Goal: Transaction & Acquisition: Purchase product/service

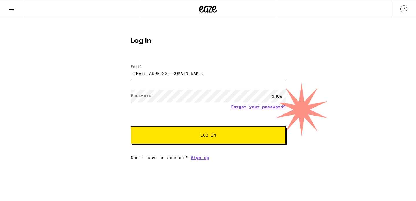
type input "[EMAIL_ADDRESS][DOMAIN_NAME]"
click at [199, 132] on button "Log In" at bounding box center [208, 135] width 155 height 17
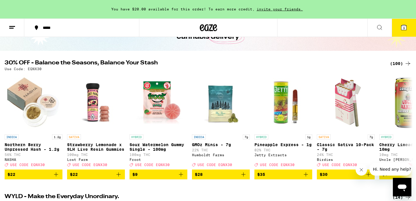
scroll to position [52, 0]
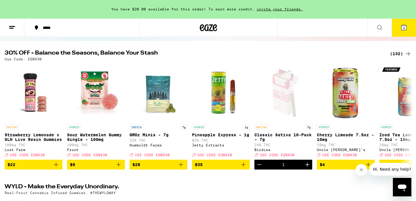
click at [52, 28] on div "*****" at bounding box center [85, 28] width 90 height 4
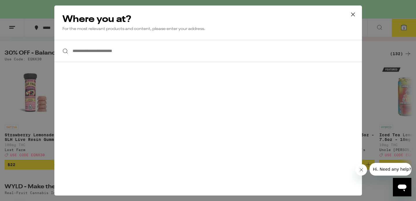
click at [82, 47] on input "**********" at bounding box center [207, 51] width 307 height 22
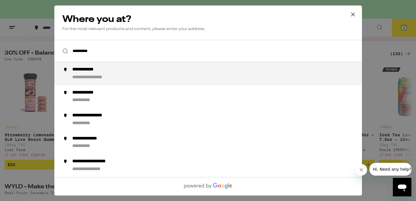
click at [101, 71] on div "**********" at bounding box center [90, 70] width 36 height 6
type input "**********"
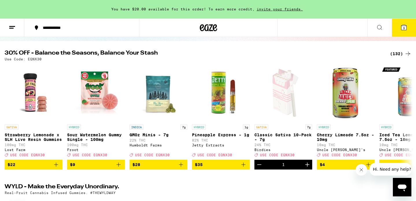
click at [398, 30] on button "3" at bounding box center [404, 28] width 24 height 18
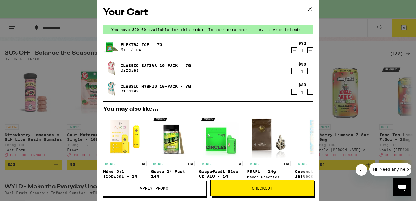
click at [293, 53] on icon "Decrement" at bounding box center [294, 50] width 5 height 7
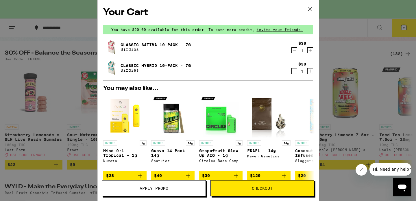
click at [293, 52] on icon "Decrement" at bounding box center [294, 50] width 5 height 7
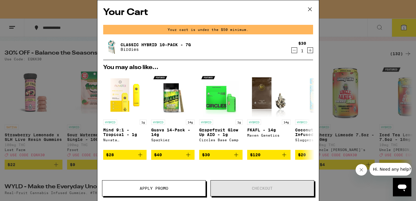
click at [293, 52] on icon "Decrement" at bounding box center [294, 50] width 5 height 7
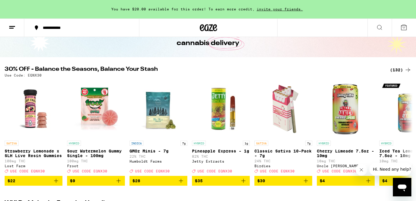
scroll to position [36, 0]
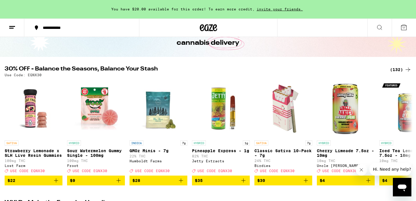
click at [396, 68] on div "(132)" at bounding box center [400, 69] width 21 height 7
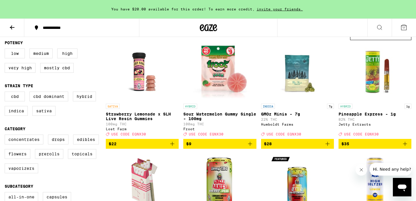
scroll to position [59, 0]
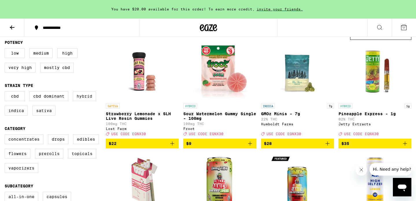
click at [86, 98] on label "Hybrid" at bounding box center [84, 96] width 23 height 10
click at [6, 92] on input "Hybrid" at bounding box center [6, 92] width 0 height 0
checkbox input "true"
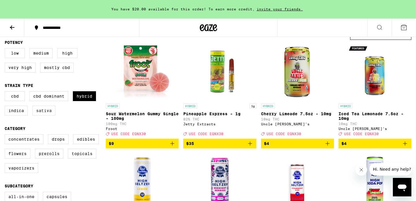
click at [49, 115] on label "Sativa" at bounding box center [43, 111] width 23 height 10
click at [6, 92] on input "Sativa" at bounding box center [6, 92] width 0 height 0
checkbox input "true"
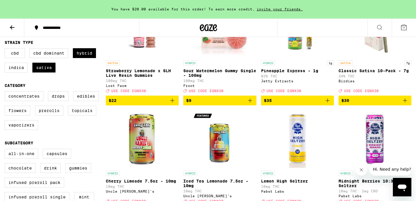
scroll to position [102, 0]
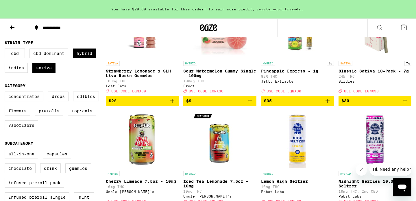
click at [346, 103] on span "$30" at bounding box center [345, 101] width 8 height 5
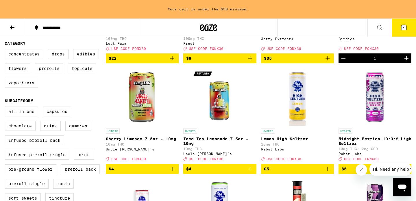
scroll to position [146, 0]
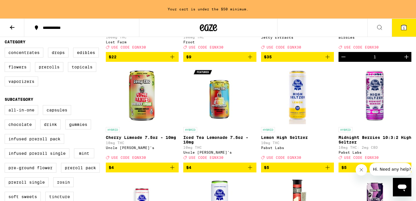
click at [121, 171] on span "$4" at bounding box center [142, 167] width 67 height 7
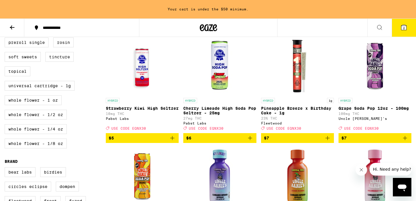
scroll to position [284, 0]
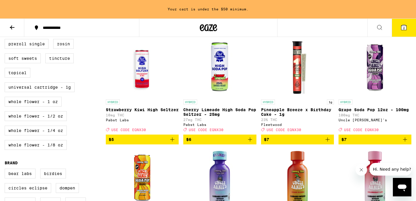
click at [275, 143] on span "$7" at bounding box center [297, 139] width 67 height 7
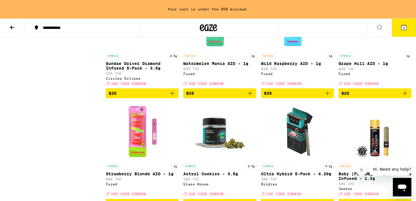
scroll to position [1428, 0]
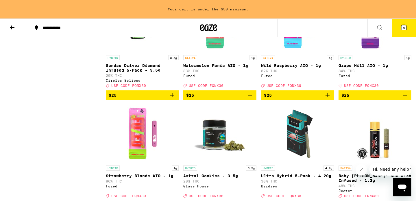
click at [123, 99] on span "$25" at bounding box center [142, 95] width 67 height 7
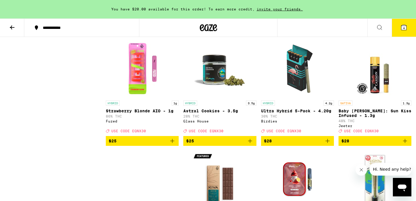
scroll to position [1495, 0]
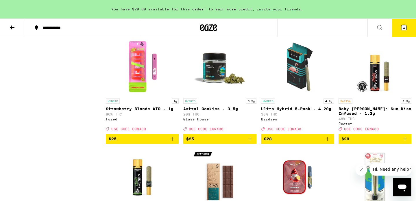
click at [141, 142] on span "$25" at bounding box center [142, 139] width 67 height 7
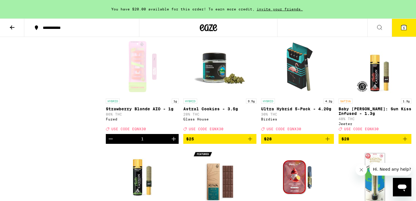
click at [209, 142] on span "$25" at bounding box center [219, 139] width 67 height 7
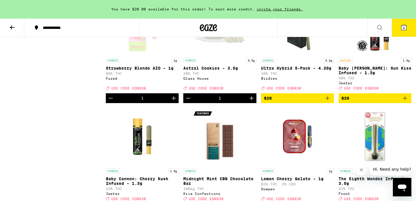
scroll to position [1536, 0]
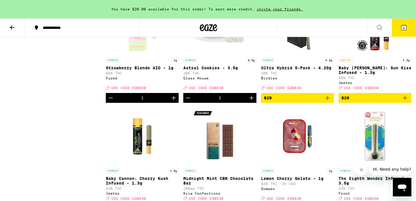
click at [285, 101] on span "$28" at bounding box center [297, 97] width 67 height 7
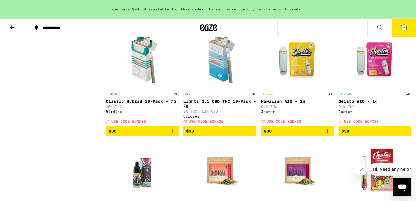
scroll to position [1725, 0]
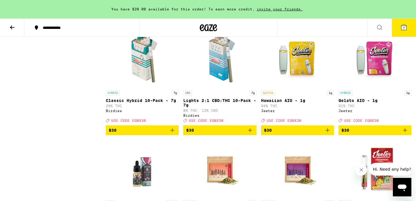
click at [140, 134] on span "$30" at bounding box center [142, 130] width 67 height 7
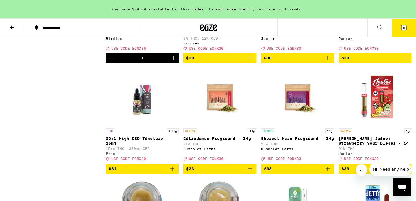
scroll to position [1799, 0]
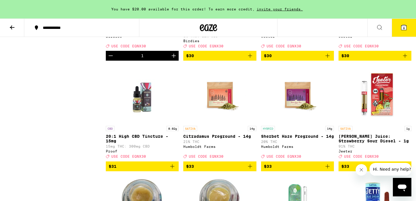
click at [359, 59] on span "$30" at bounding box center [374, 55] width 67 height 7
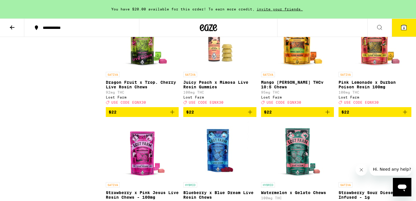
scroll to position [968, 0]
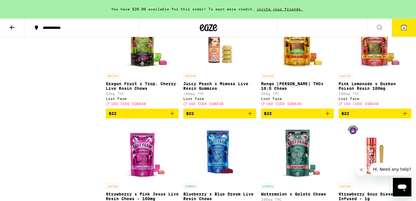
click at [398, 32] on button "9" at bounding box center [404, 28] width 24 height 18
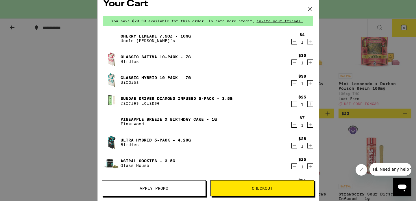
scroll to position [9, 0]
click at [147, 189] on span "Apply Promo" at bounding box center [154, 188] width 29 height 4
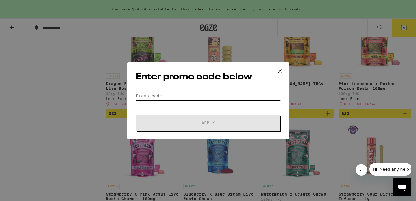
click at [169, 98] on input "Promo Code" at bounding box center [208, 96] width 145 height 9
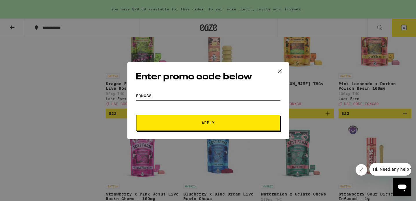
type input "EQNX30"
click at [192, 126] on button "Apply" at bounding box center [208, 123] width 144 height 16
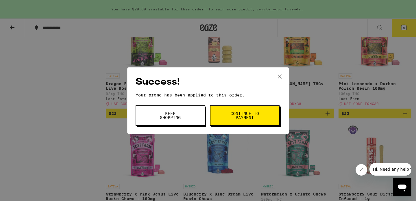
click at [181, 120] on span "Keep Shopping" at bounding box center [169, 116] width 29 height 8
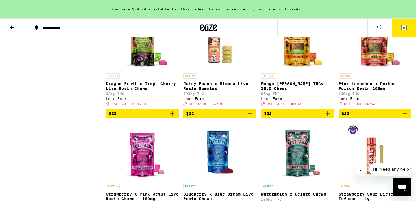
click at [401, 28] on icon at bounding box center [403, 27] width 5 height 5
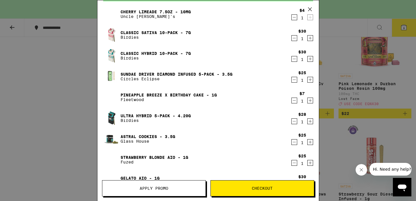
scroll to position [33, 0]
click at [293, 121] on icon "Decrement" at bounding box center [294, 121] width 5 height 7
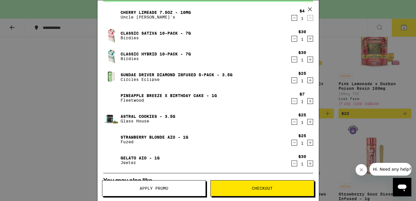
scroll to position [29, 0]
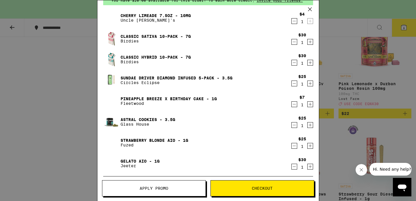
click at [311, 8] on icon at bounding box center [309, 9] width 9 height 9
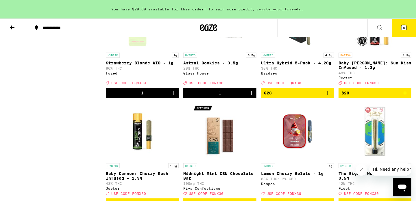
scroll to position [1540, 0]
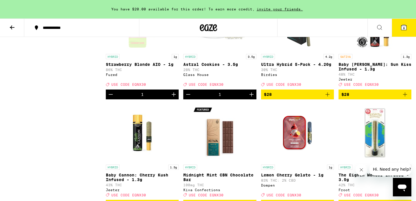
click at [110, 98] on icon "Decrement" at bounding box center [110, 94] width 7 height 7
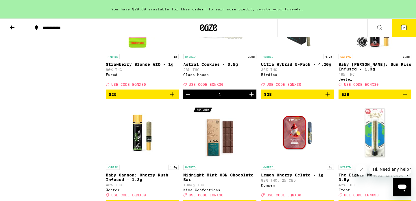
click at [403, 31] on button "7" at bounding box center [404, 28] width 24 height 18
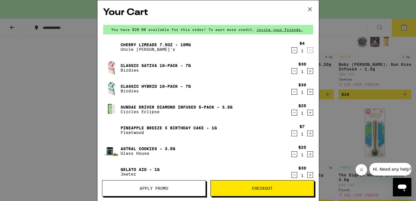
click at [132, 107] on link "Sundae Driver Diamond Infused 5-Pack - 3.5g" at bounding box center [176, 107] width 112 height 5
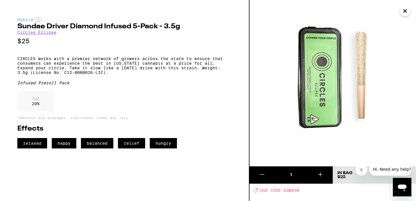
click at [405, 14] on icon "Close" at bounding box center [404, 11] width 7 height 9
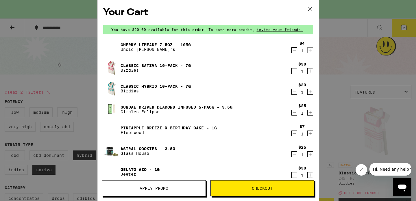
click at [267, 186] on span "Checkout" at bounding box center [262, 188] width 21 height 4
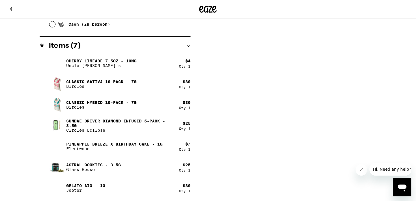
scroll to position [298, 0]
click at [15, 9] on icon at bounding box center [12, 8] width 7 height 7
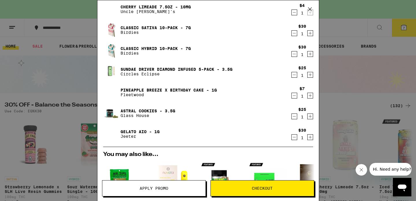
scroll to position [39, 0]
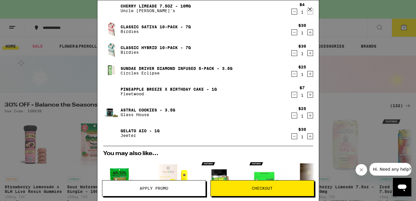
click at [173, 67] on link "Sundae Driver Diamond Infused 5-Pack - 3.5g" at bounding box center [176, 68] width 112 height 5
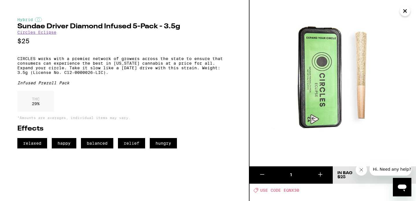
click at [406, 10] on icon "Close" at bounding box center [404, 11] width 3 height 3
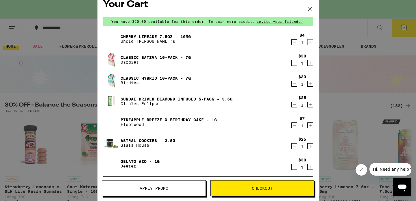
scroll to position [7, 0]
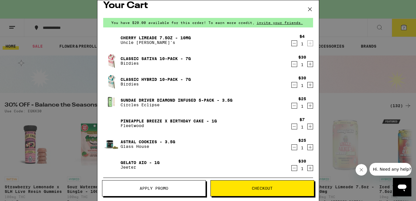
click at [188, 100] on link "Sundae Driver Diamond Infused 5-Pack - 3.5g" at bounding box center [176, 100] width 112 height 5
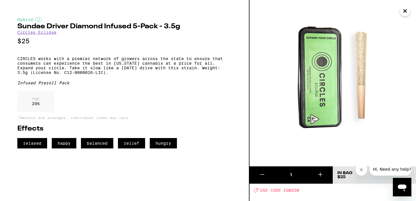
click at [407, 14] on icon "Close" at bounding box center [404, 11] width 7 height 9
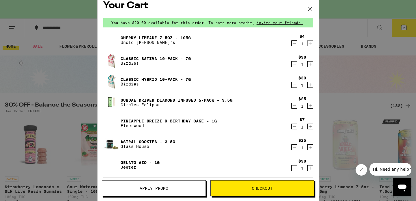
click at [156, 120] on link "Pineapple Breeze x Birthday Cake - 1g" at bounding box center [168, 121] width 96 height 5
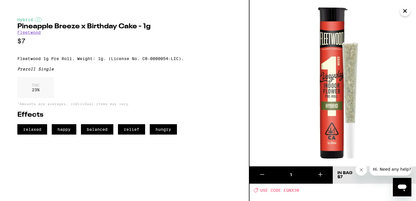
click at [402, 10] on icon "Close" at bounding box center [404, 11] width 7 height 9
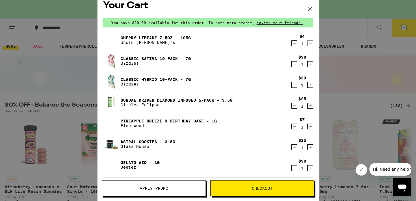
click at [295, 85] on icon "Decrement" at bounding box center [294, 84] width 5 height 7
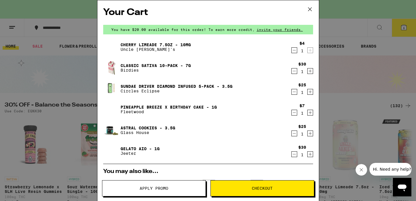
click at [262, 187] on span "Checkout" at bounding box center [262, 188] width 21 height 4
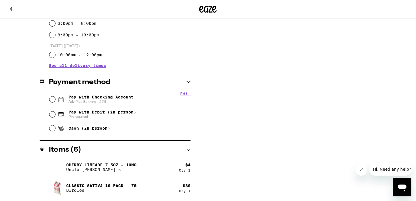
scroll to position [195, 0]
click at [53, 99] on input "Pay with Checking Account Adv Plus Banking - 2511" at bounding box center [52, 99] width 6 height 6
radio input "true"
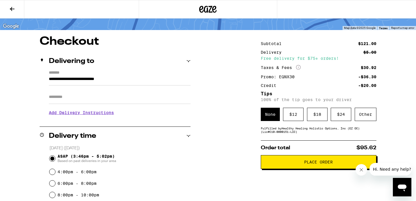
scroll to position [34, 0]
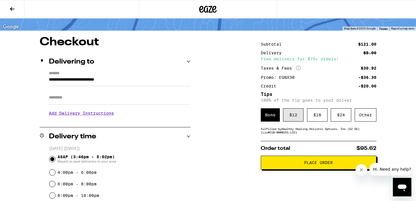
click at [296, 116] on div "$ 12" at bounding box center [293, 114] width 21 height 13
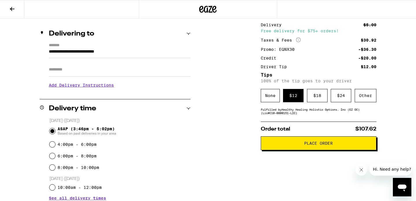
scroll to position [60, 0]
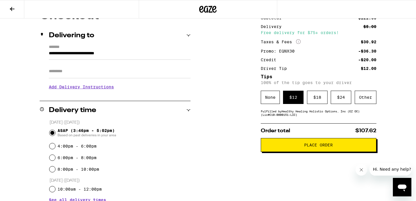
click at [308, 147] on span "Place Order" at bounding box center [318, 145] width 29 height 4
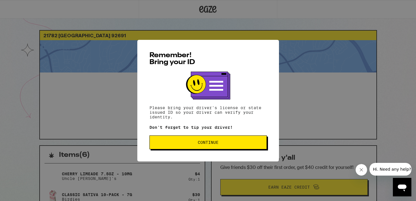
click at [222, 144] on span "Continue" at bounding box center [207, 142] width 107 height 4
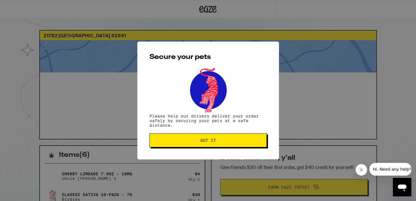
click at [222, 144] on button "Got it" at bounding box center [207, 140] width 117 height 14
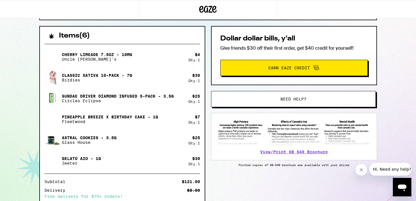
scroll to position [119, 0]
